Goal: Book appointment/travel/reservation

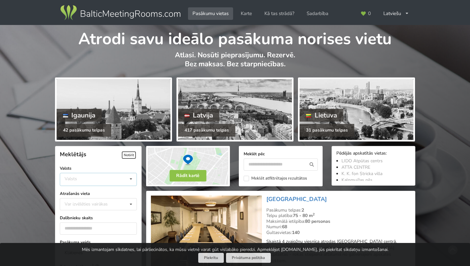
click at [82, 178] on div "Valsts Igaunija [GEOGRAPHIC_DATA] Lietuva" at bounding box center [98, 179] width 77 height 13
click at [84, 201] on div "Latvija" at bounding box center [98, 203] width 76 height 12
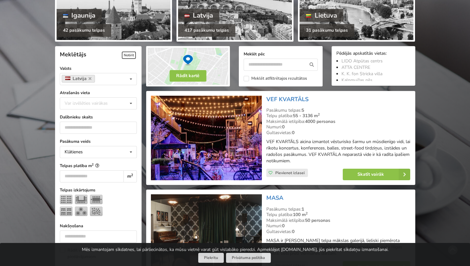
scroll to position [143, 0]
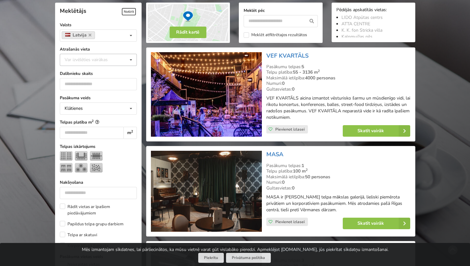
click at [103, 60] on div "Var izvēlēties vairākas" at bounding box center [92, 59] width 59 height 7
type input "*"
click at [93, 73] on div "[GEOGRAPHIC_DATA]" at bounding box center [98, 72] width 76 height 12
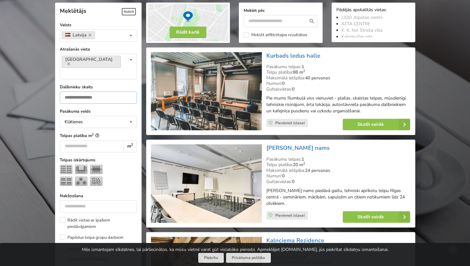
click at [92, 91] on input "number" at bounding box center [98, 97] width 77 height 12
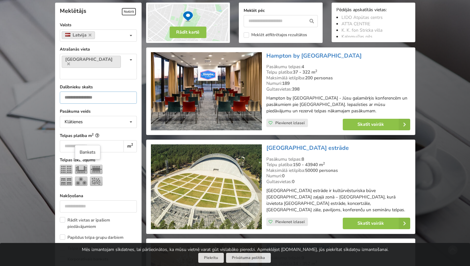
type input "***"
click at [82, 176] on img at bounding box center [81, 181] width 13 height 10
